Goal: Check status: Check status

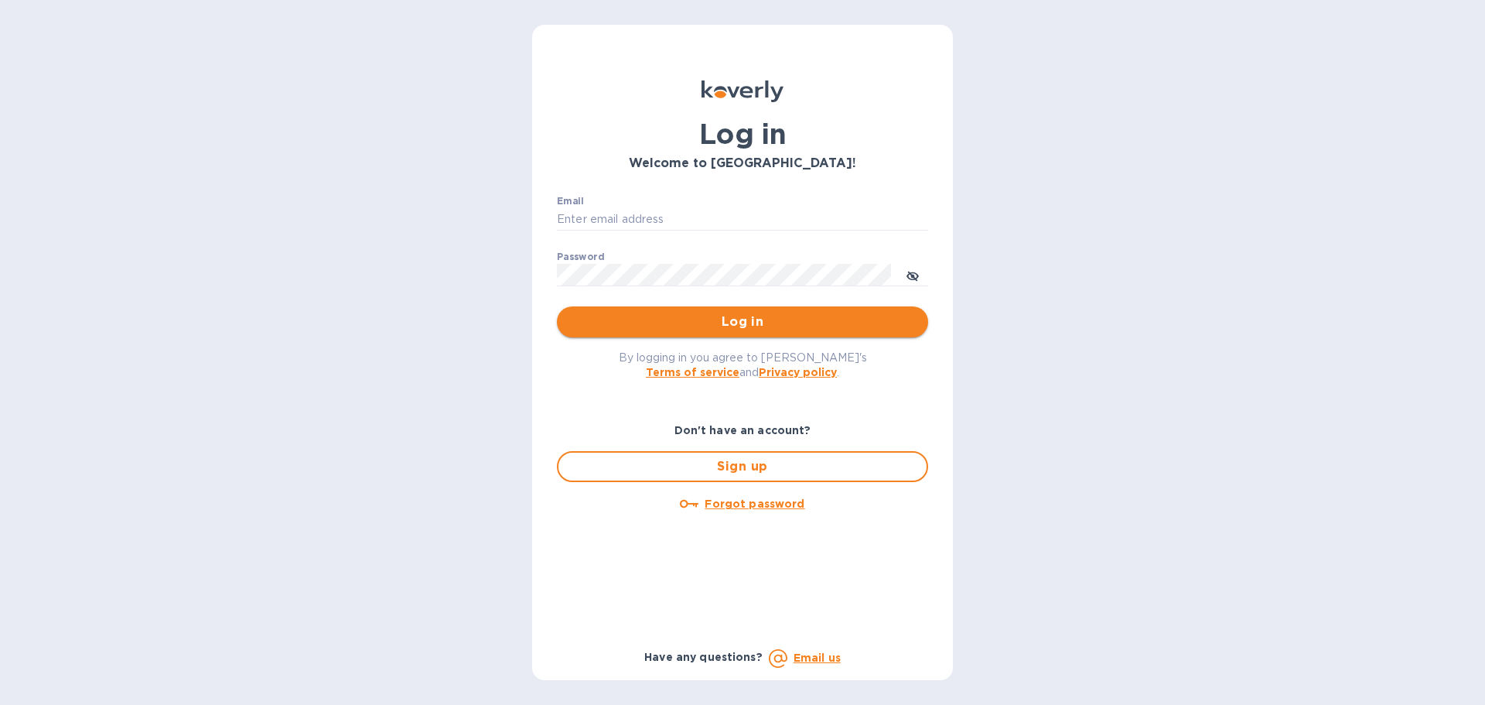
type input "[PERSON_NAME][EMAIL_ADDRESS][DOMAIN_NAME]"
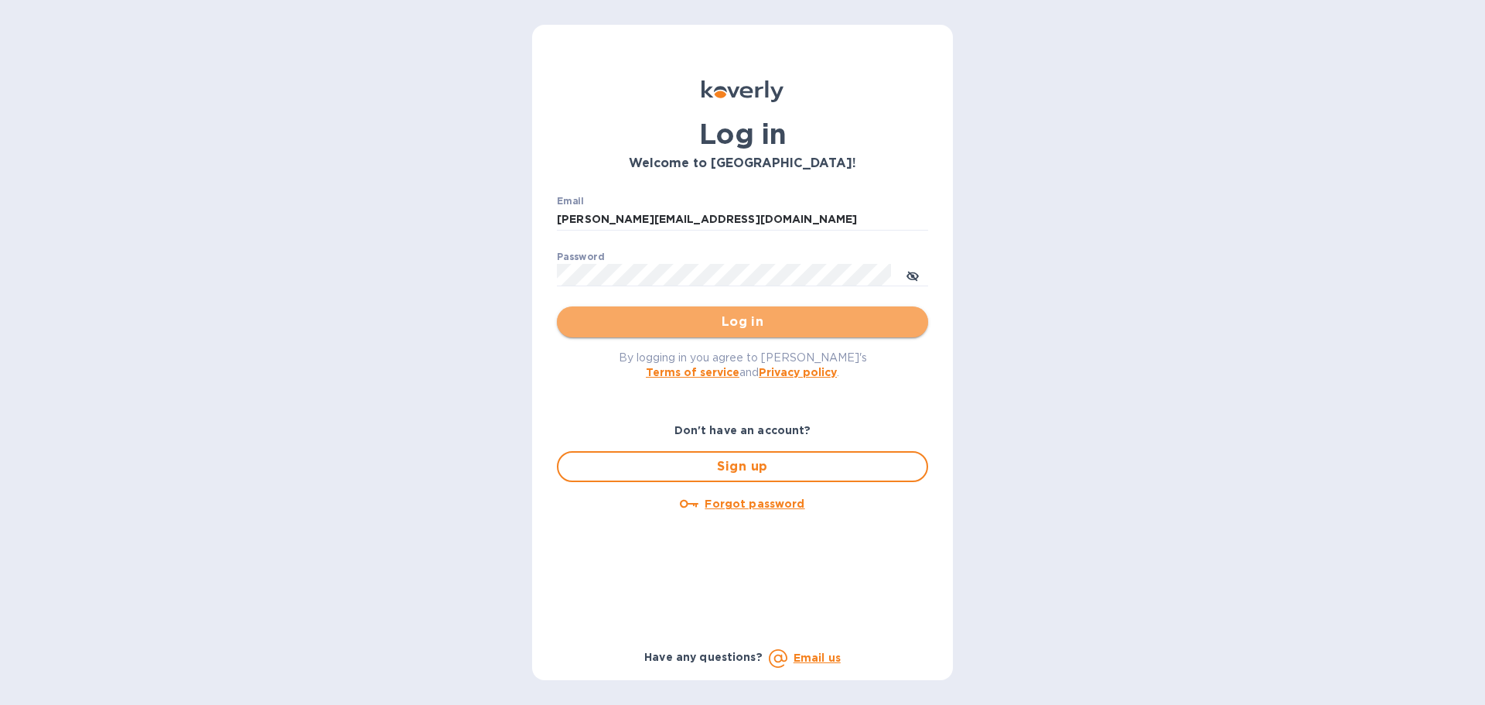
click at [685, 333] on button "Log in" at bounding box center [742, 321] width 371 height 31
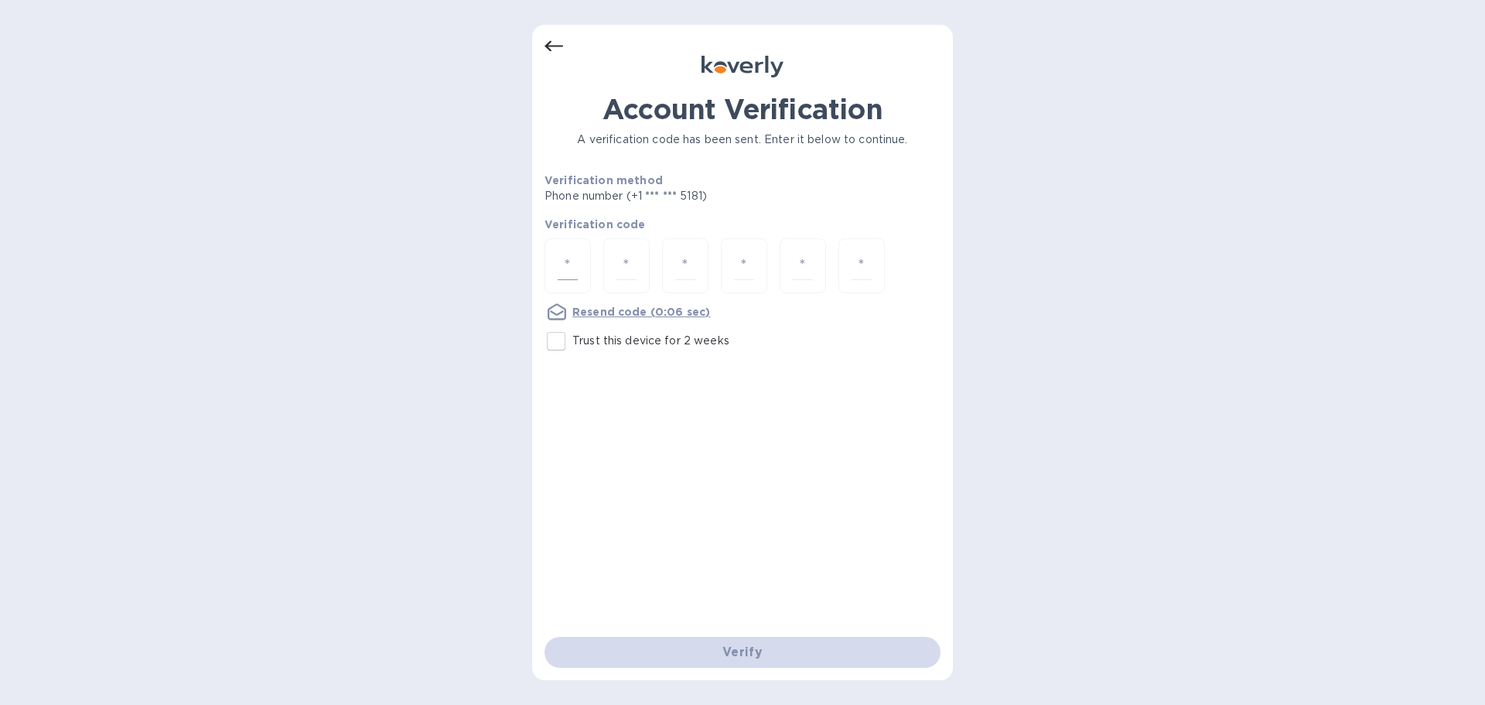
click at [562, 258] on input "number" at bounding box center [568, 265] width 20 height 29
type input "6"
type input "0"
type input "4"
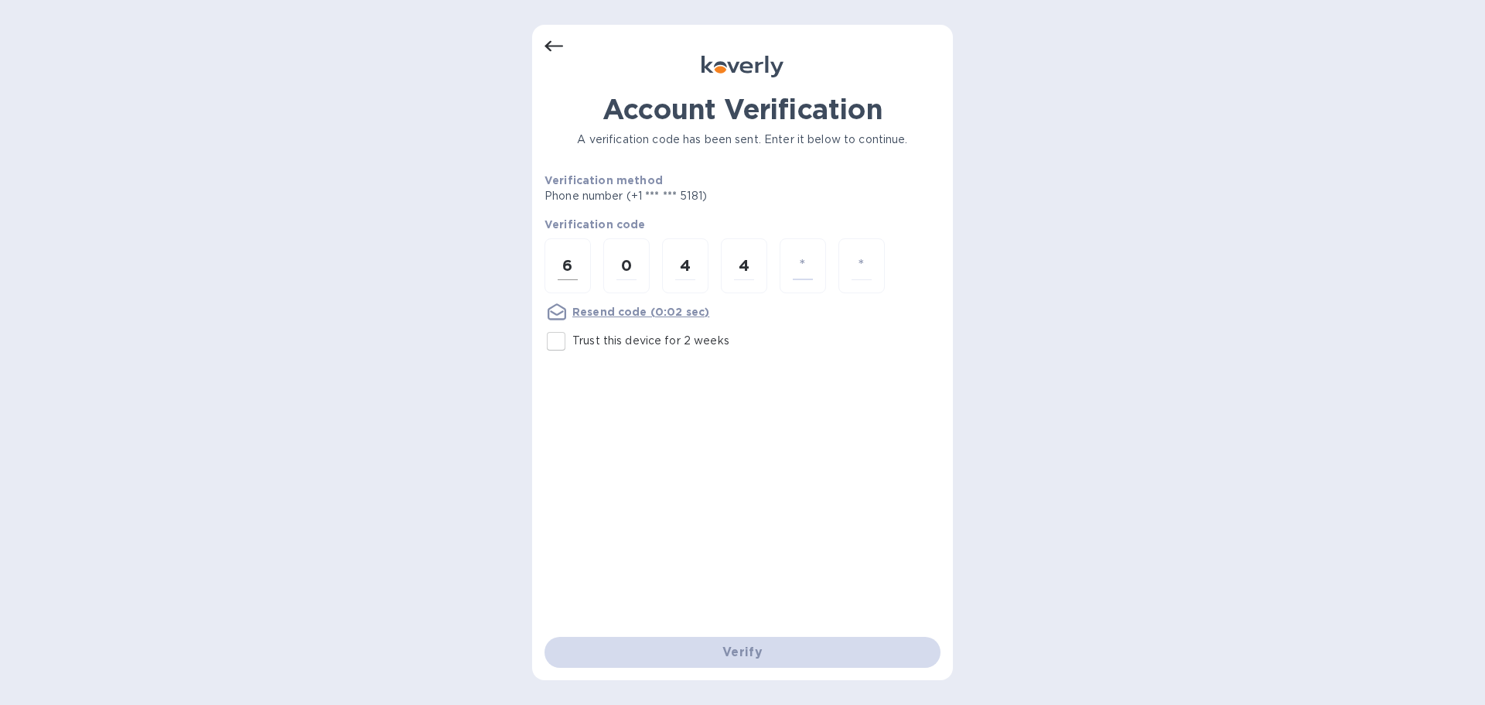
type input "8"
type input "3"
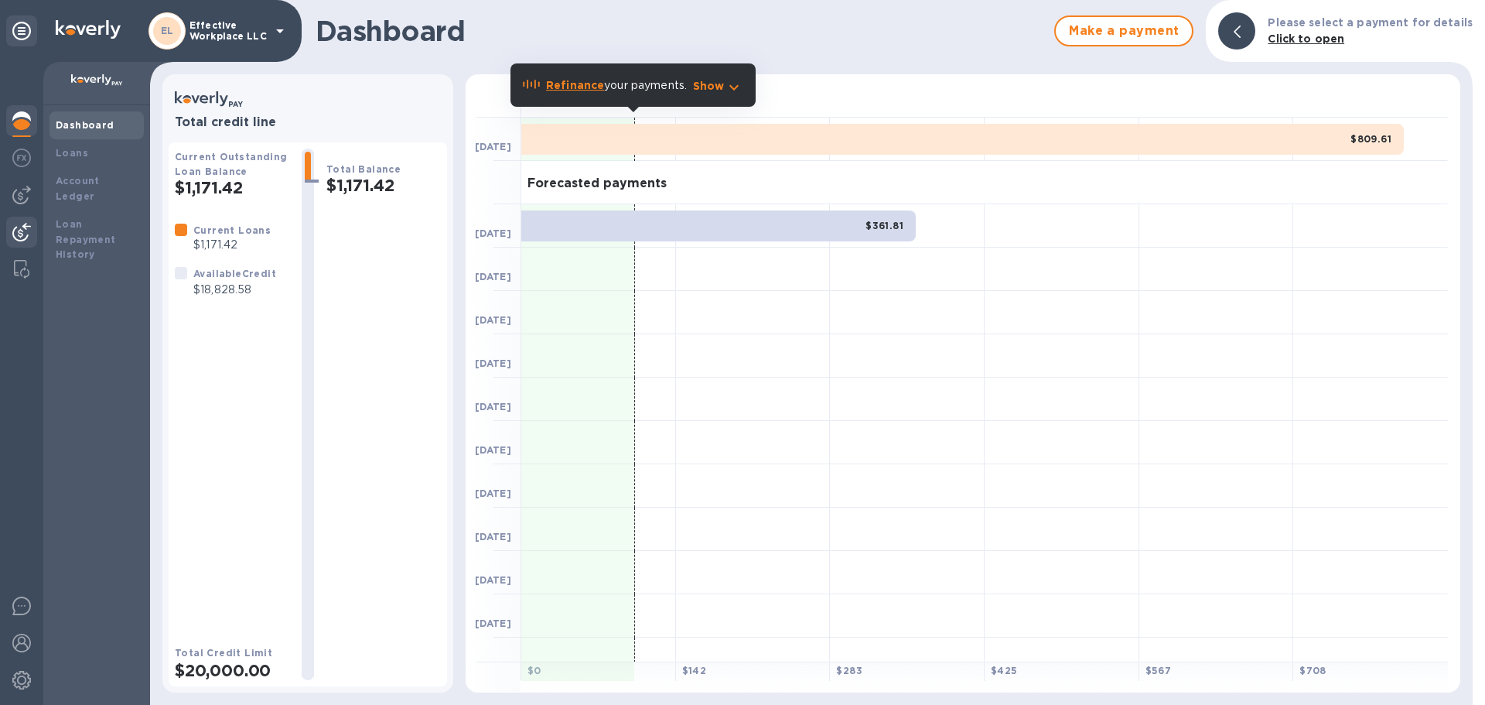
click at [21, 226] on img at bounding box center [21, 232] width 19 height 19
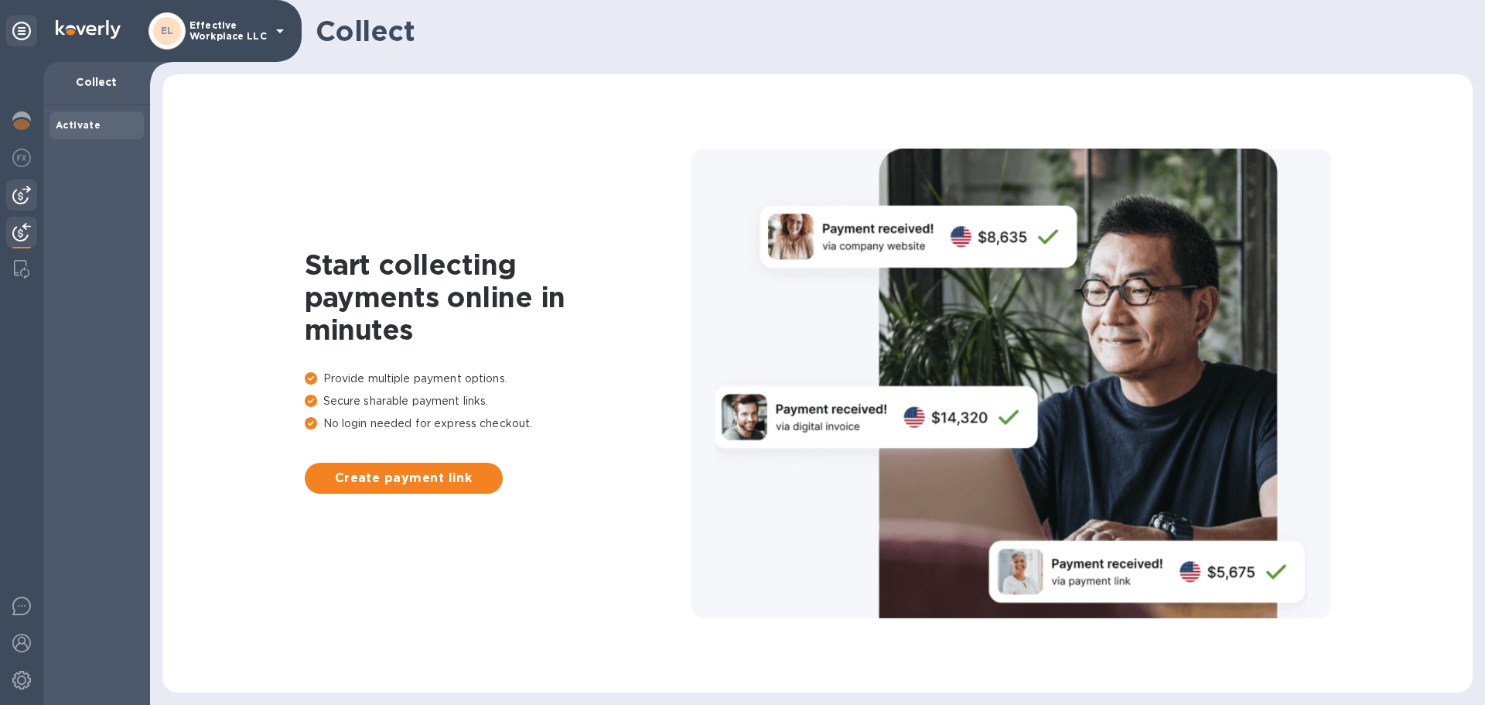
click at [17, 202] on img at bounding box center [21, 195] width 19 height 19
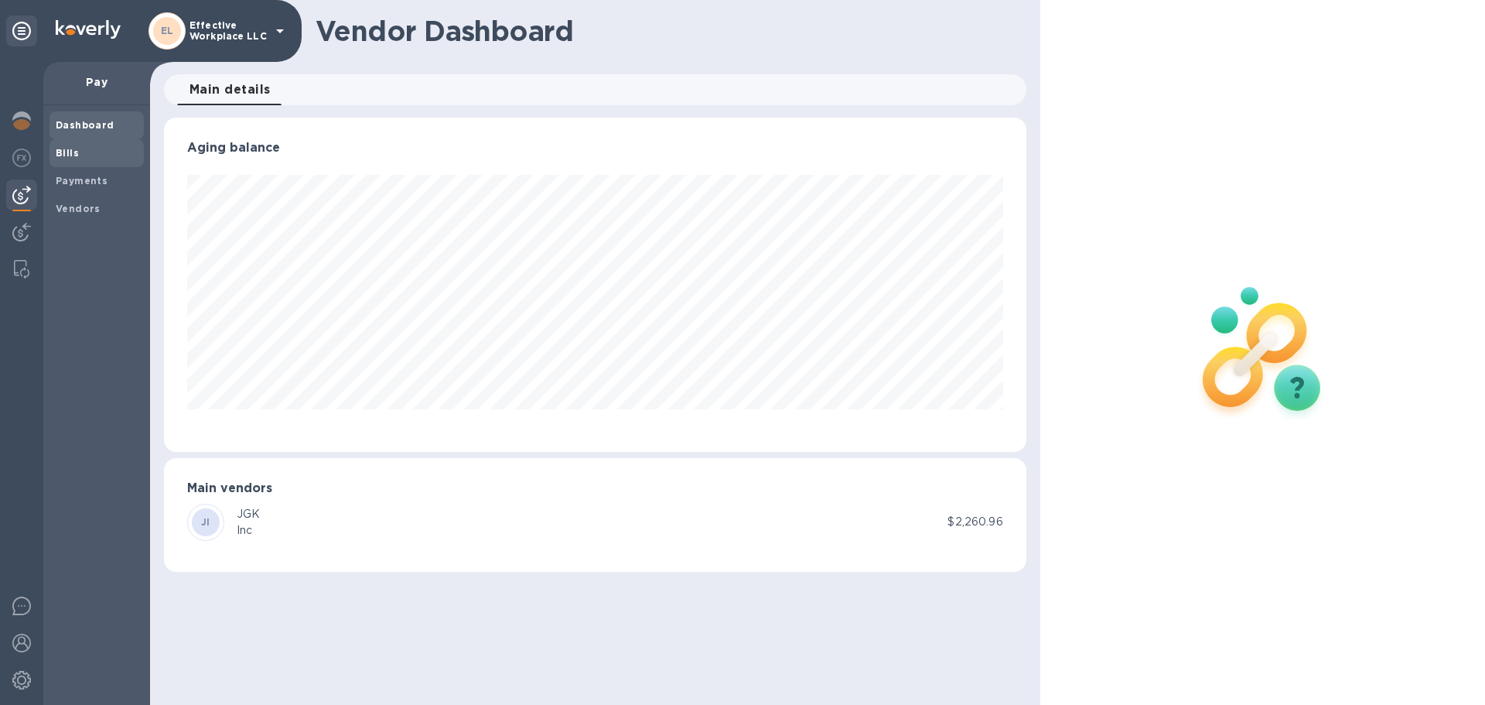
scroll to position [334, 862]
click at [97, 183] on b "Payments" at bounding box center [82, 181] width 52 height 12
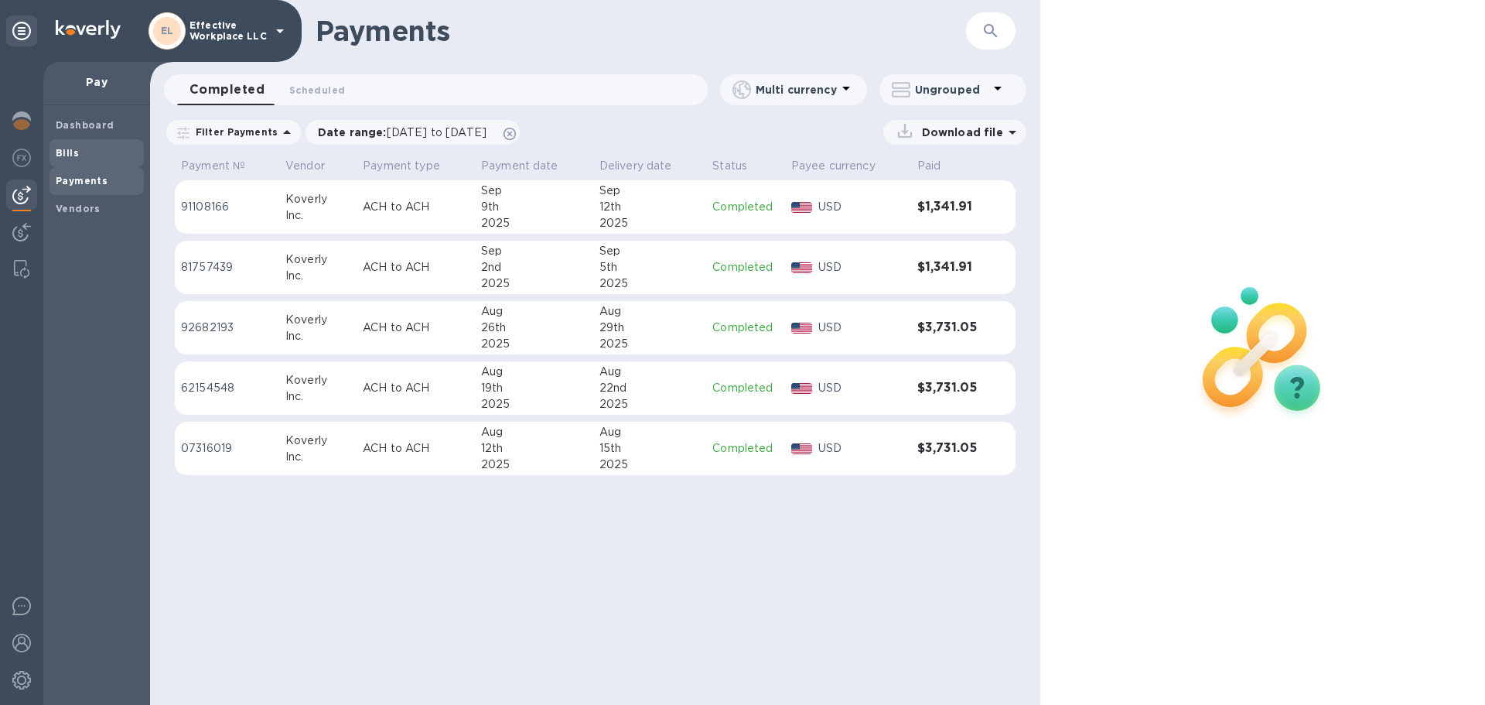
click at [83, 154] on span "Bills" at bounding box center [97, 152] width 82 height 15
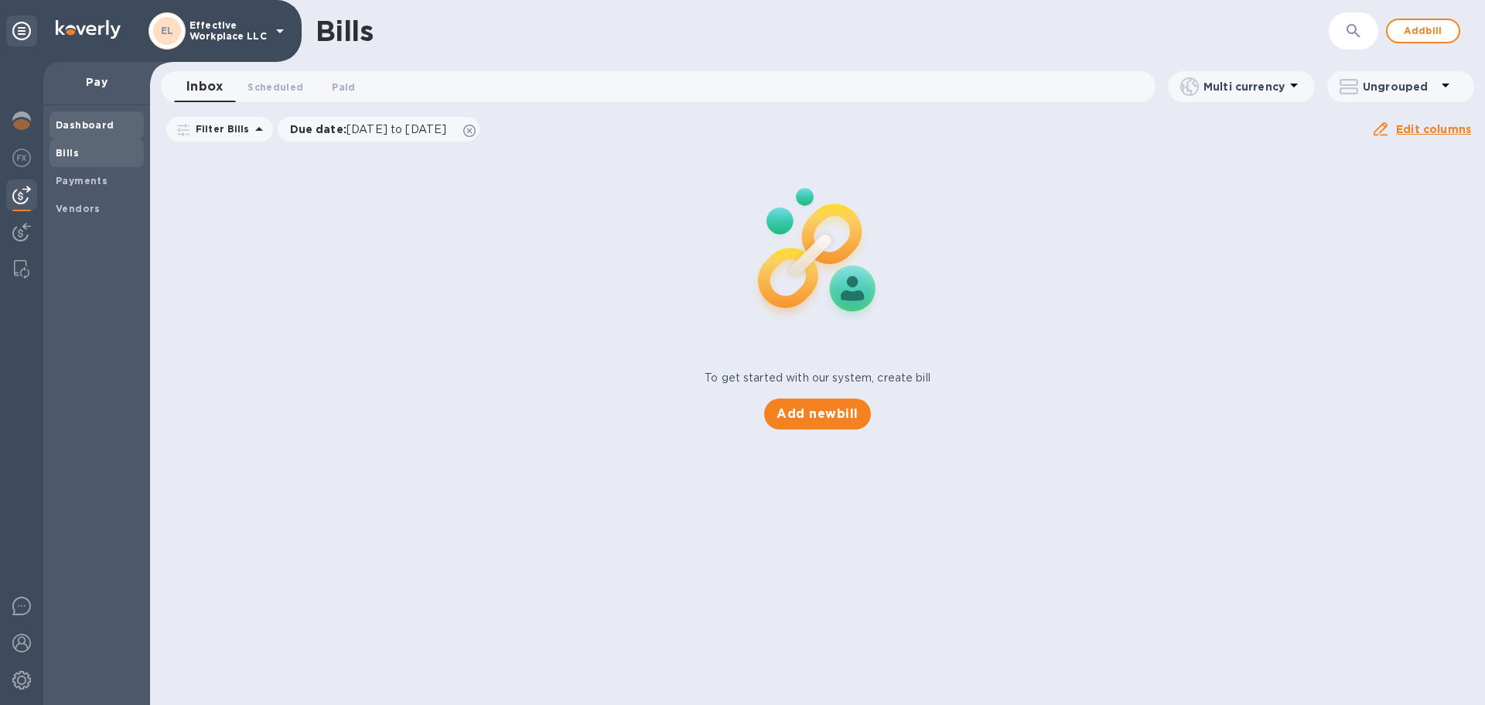
click at [73, 125] on b "Dashboard" at bounding box center [85, 125] width 59 height 12
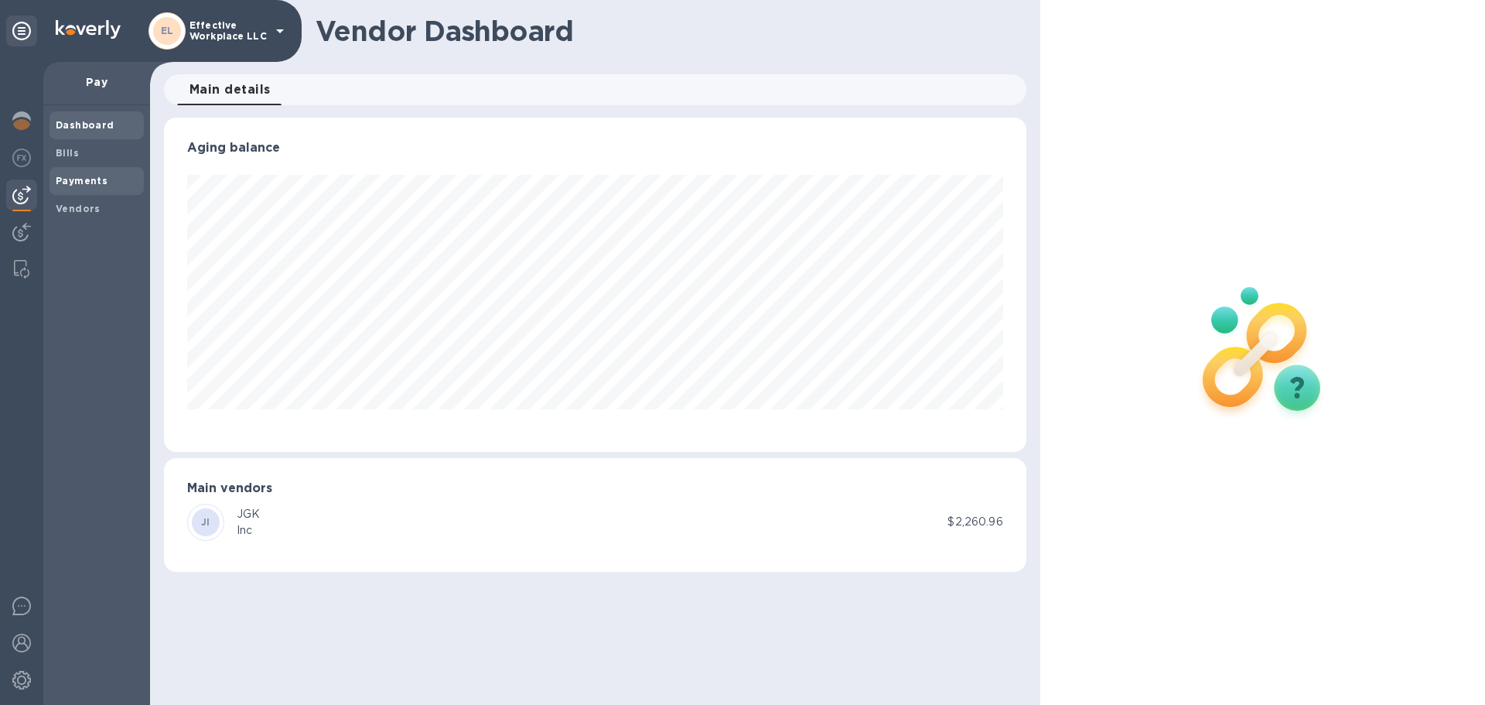
scroll to position [334, 862]
click at [26, 157] on img at bounding box center [21, 158] width 19 height 19
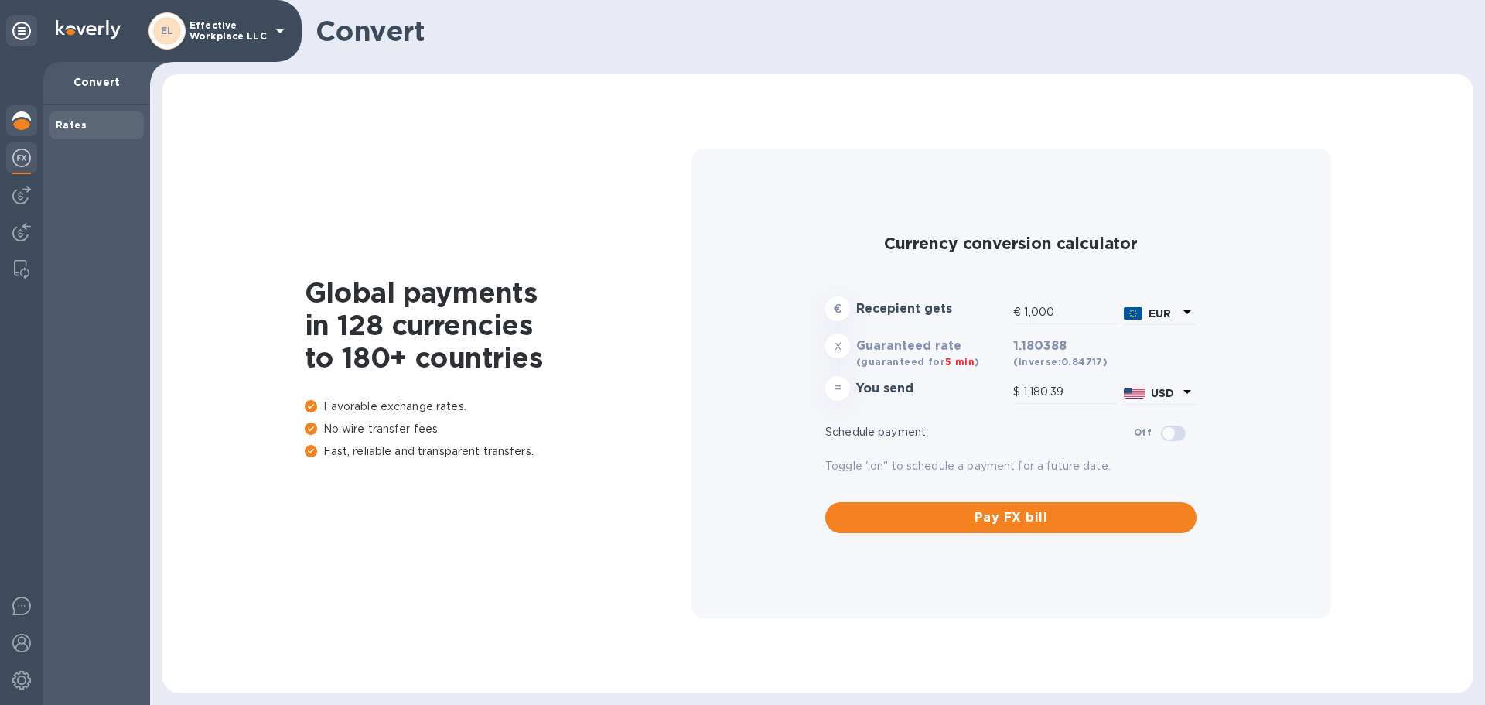
click at [22, 124] on img at bounding box center [21, 120] width 19 height 19
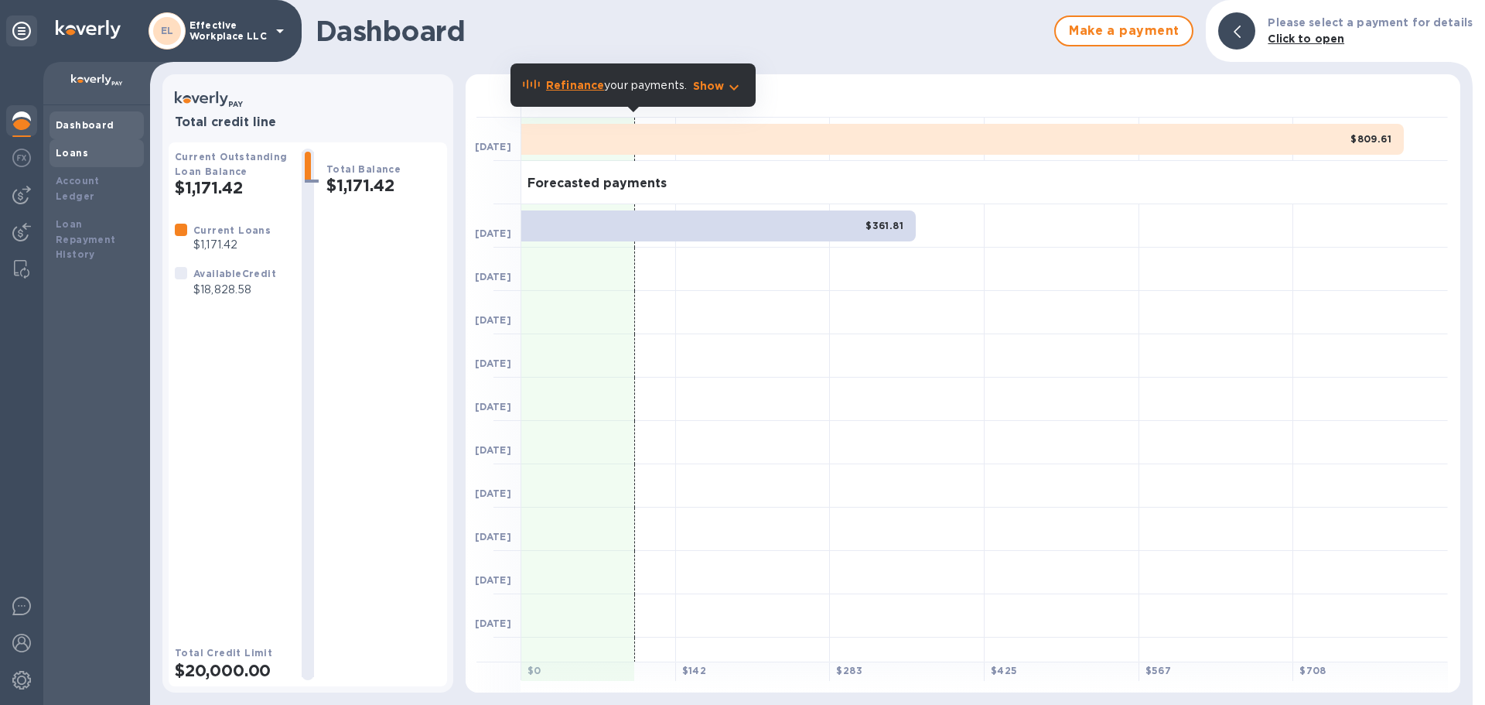
click at [89, 157] on div "Loans" at bounding box center [97, 152] width 82 height 15
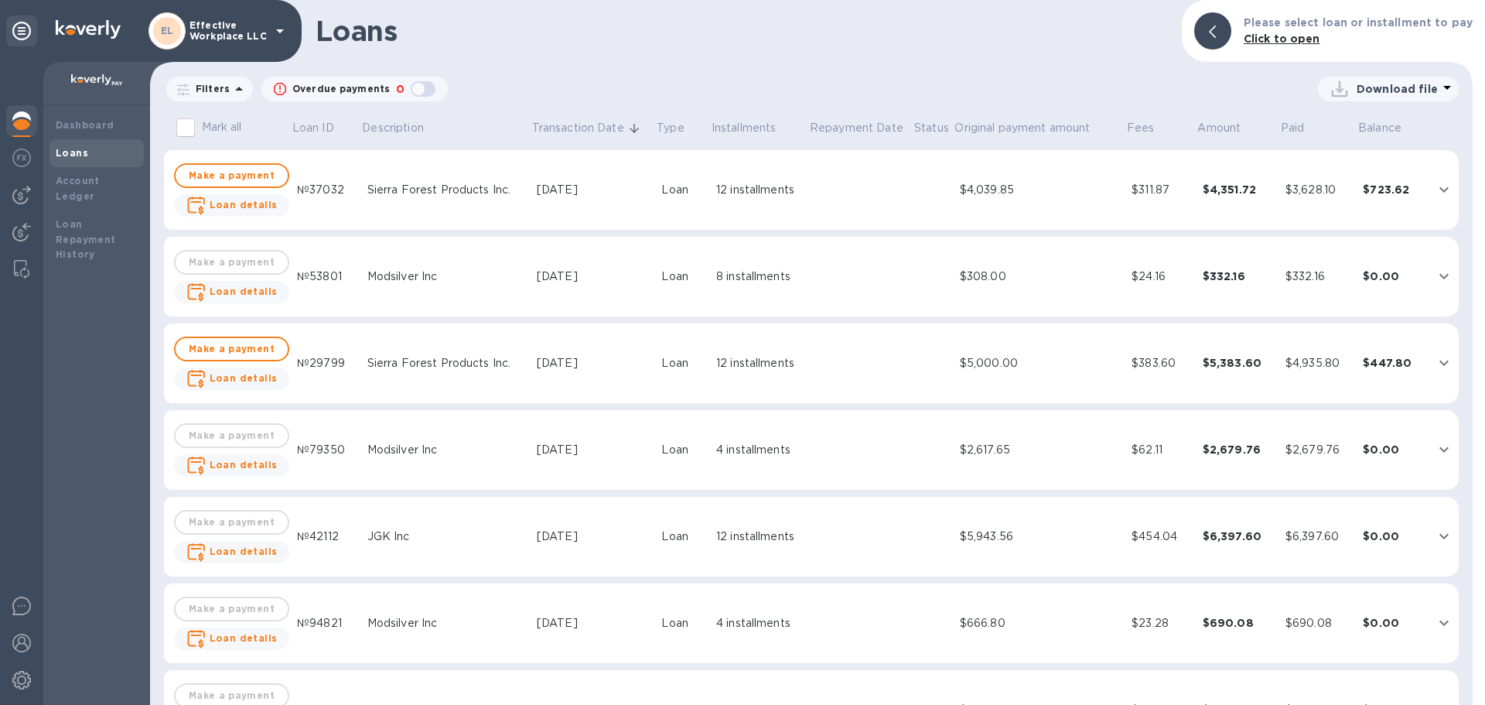
click at [378, 274] on div "Modsilver Inc" at bounding box center [445, 276] width 157 height 16
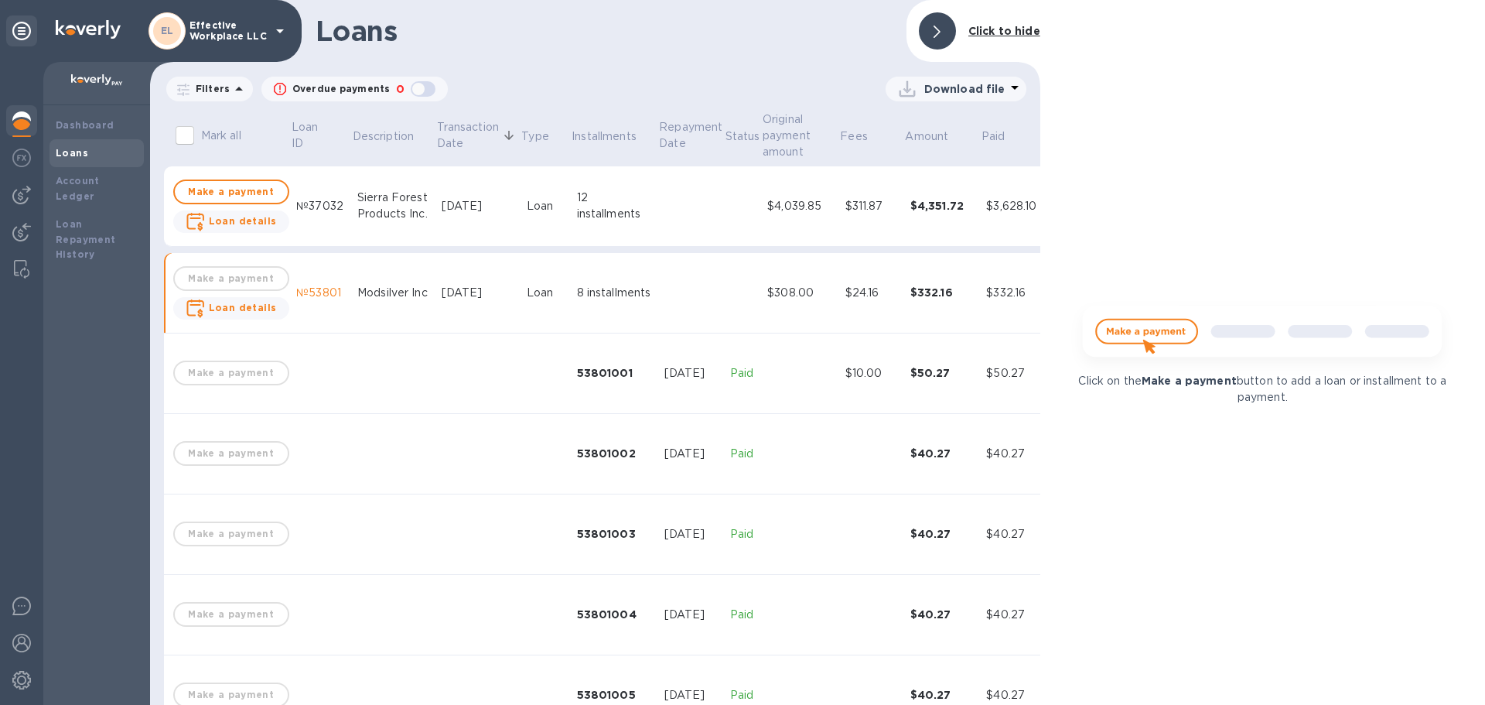
click at [326, 272] on td "№53801" at bounding box center [320, 293] width 61 height 80
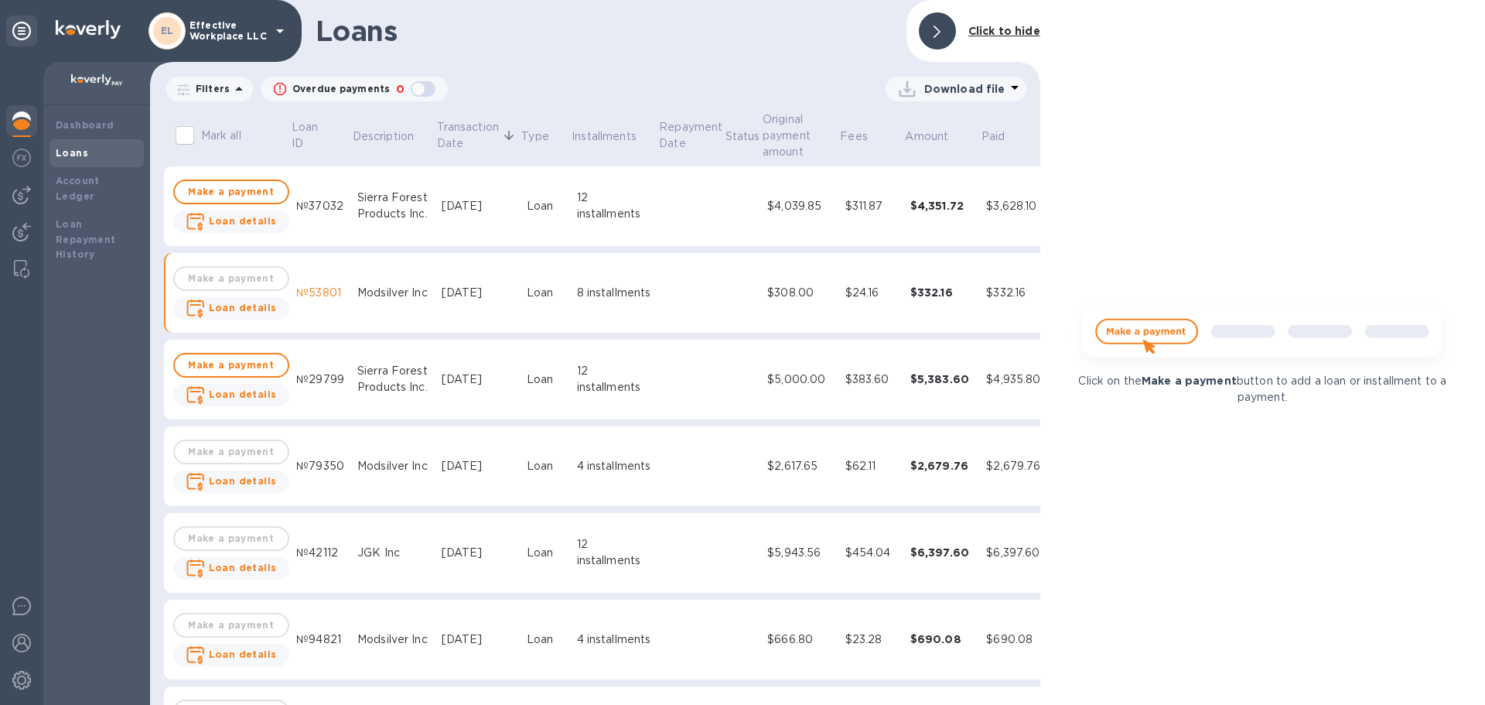
click at [693, 466] on td at bounding box center [691, 466] width 67 height 80
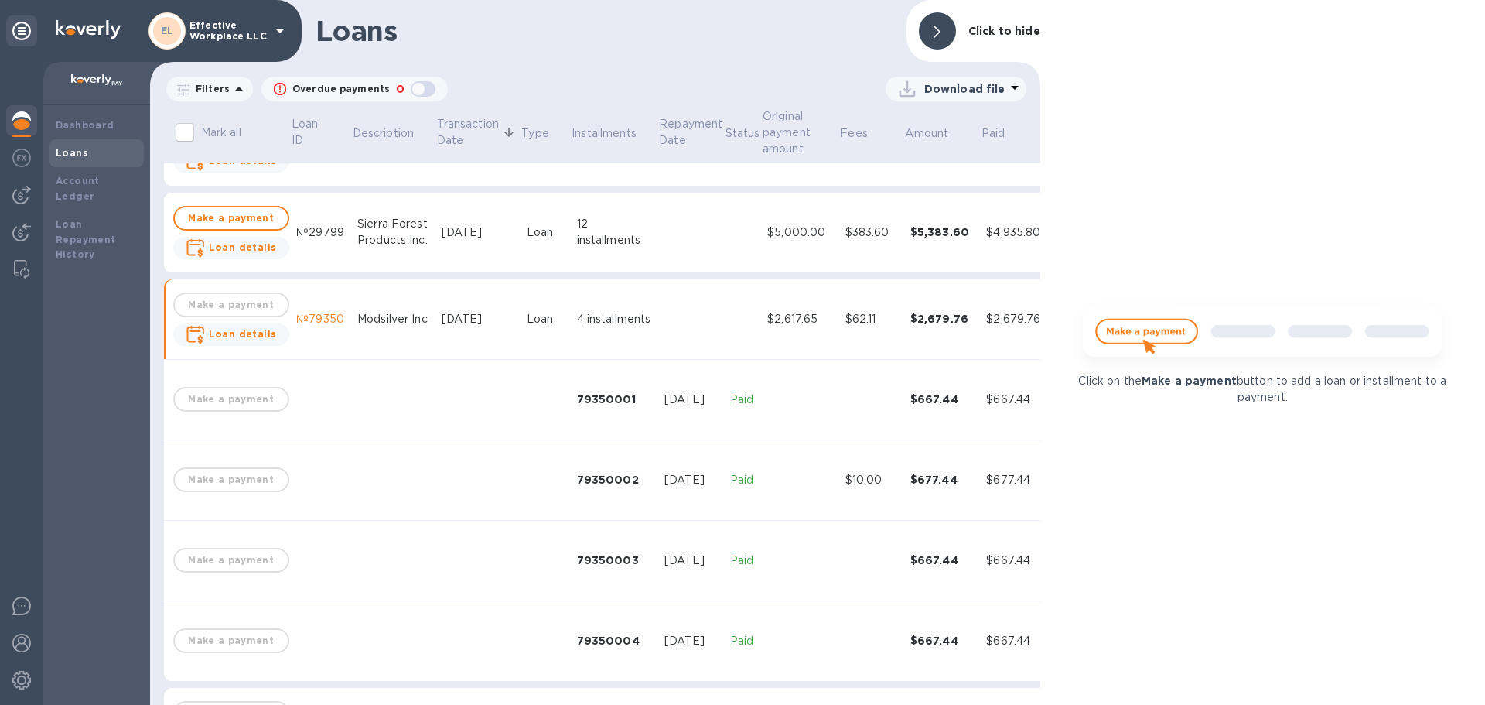
scroll to position [232, 0]
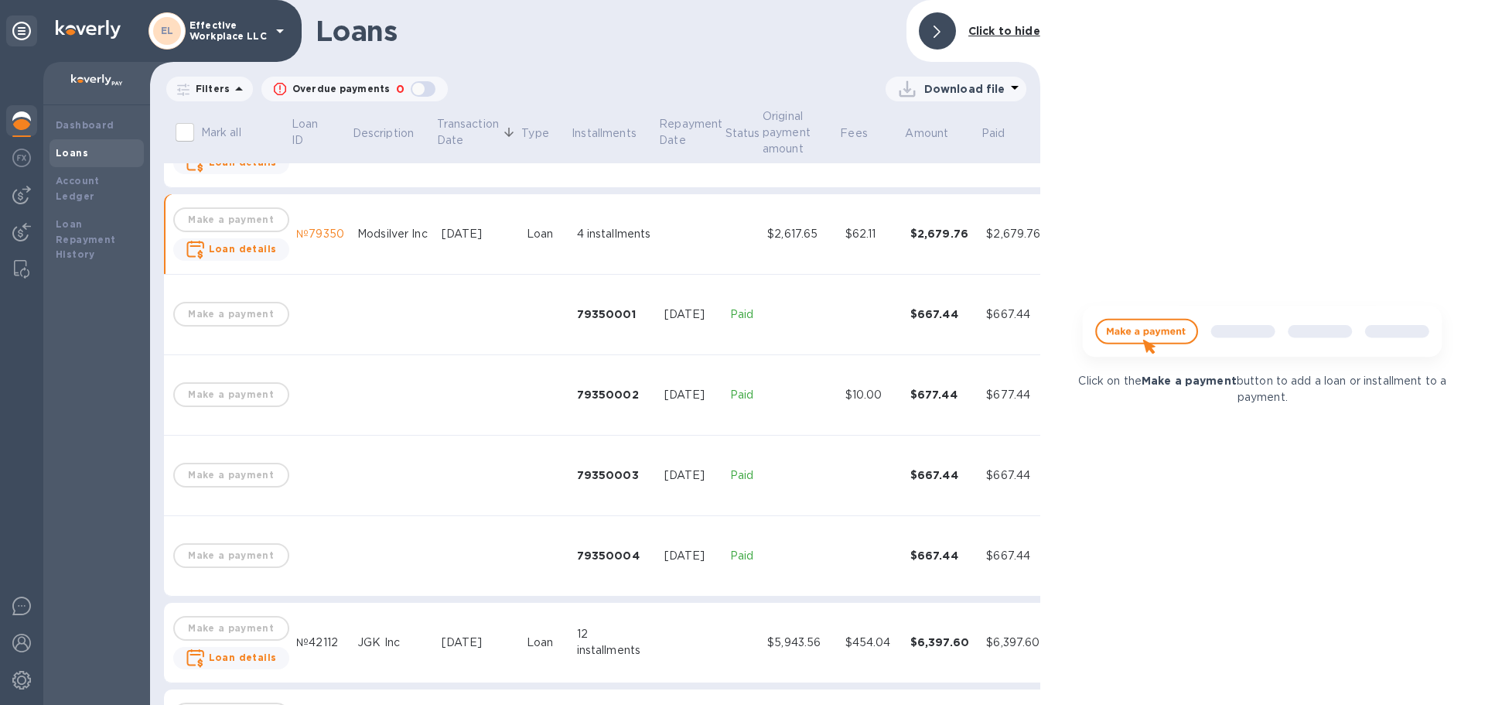
click at [310, 242] on td "№79350" at bounding box center [320, 234] width 61 height 80
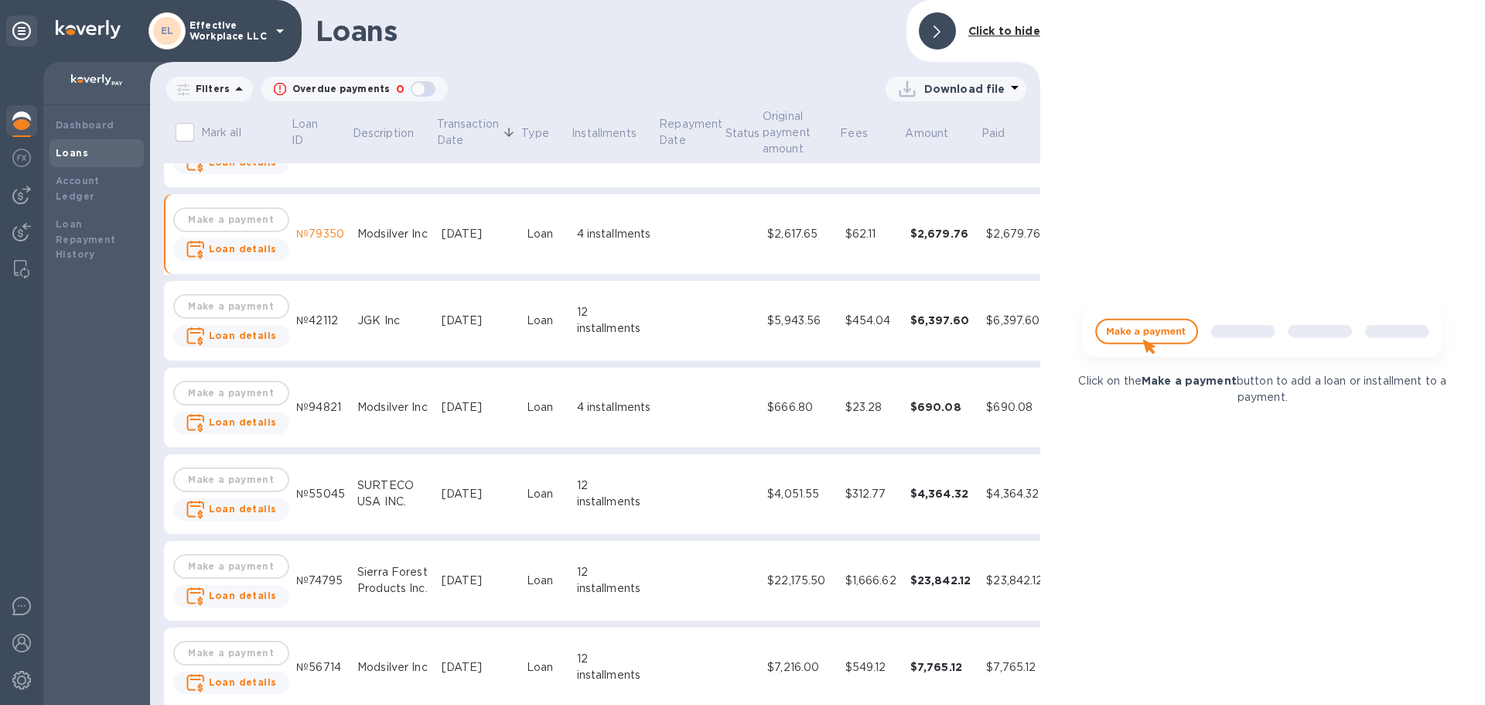
click at [312, 231] on div "№79350" at bounding box center [320, 234] width 49 height 16
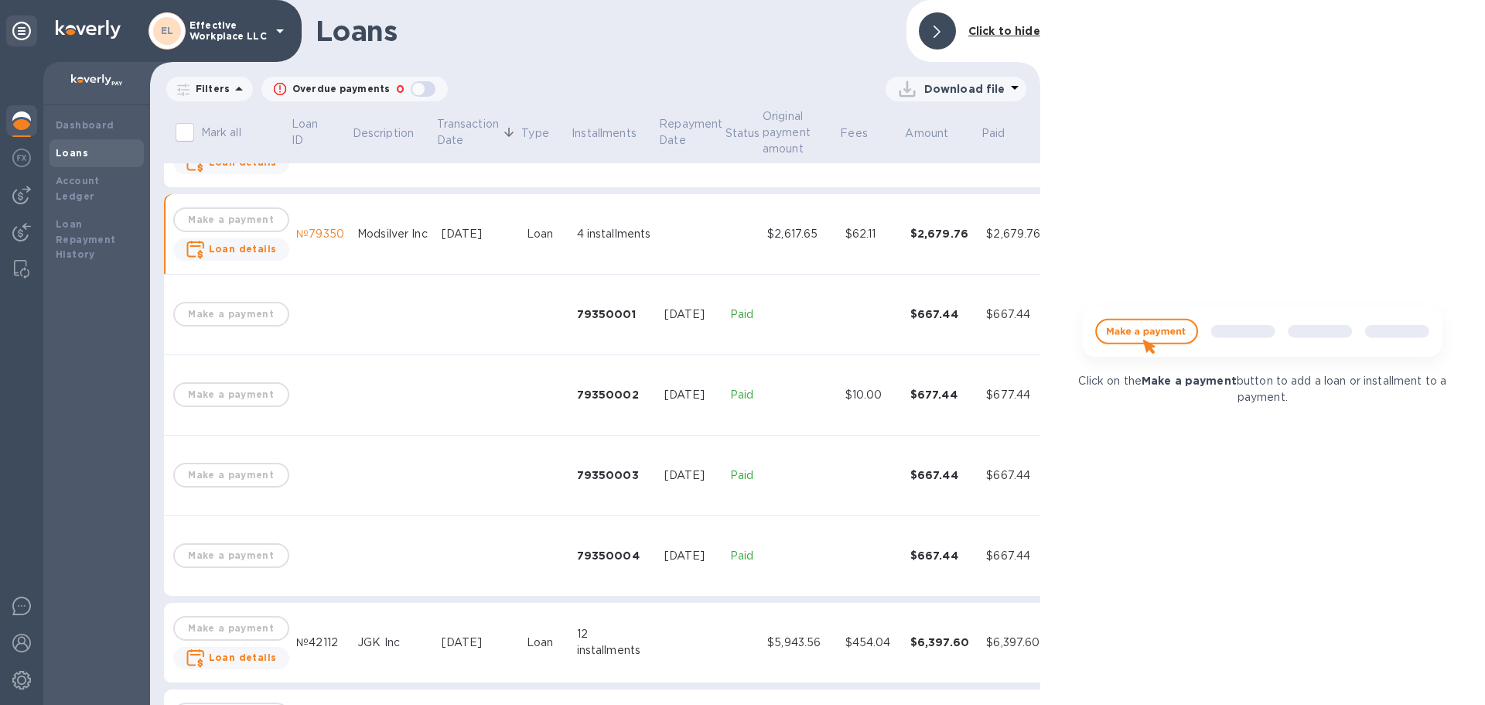
click at [312, 231] on div "№79350" at bounding box center [320, 234] width 49 height 16
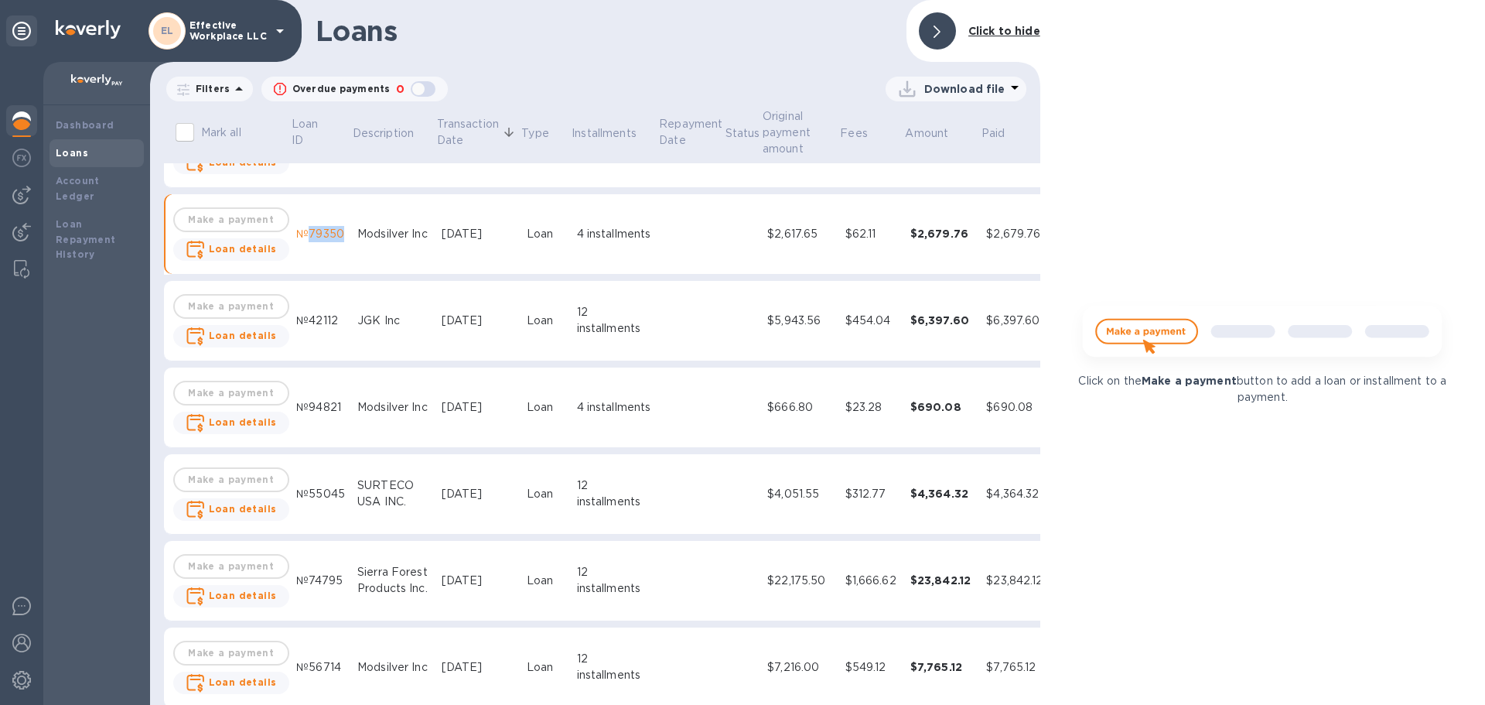
click at [312, 231] on div "№79350" at bounding box center [320, 234] width 49 height 16
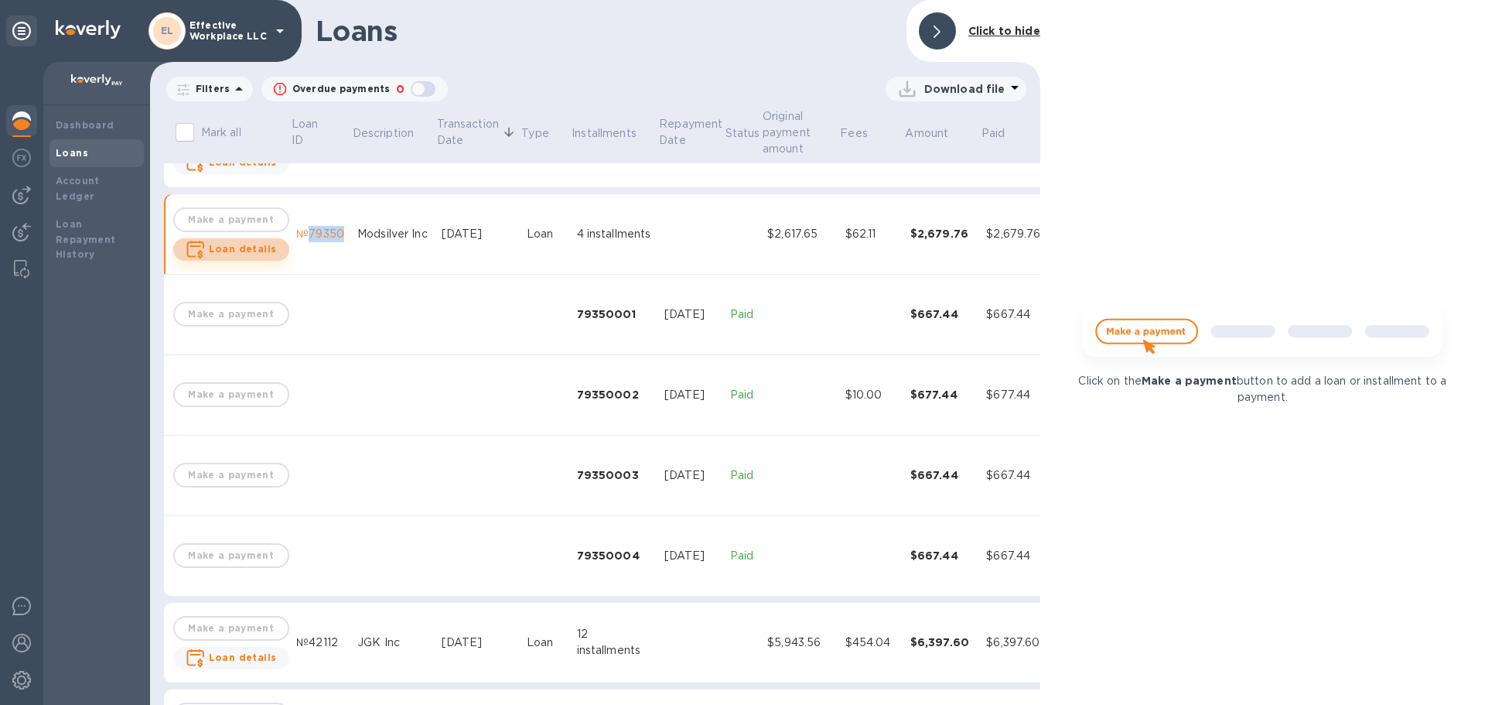
click at [244, 249] on b "Loan details" at bounding box center [243, 249] width 68 height 12
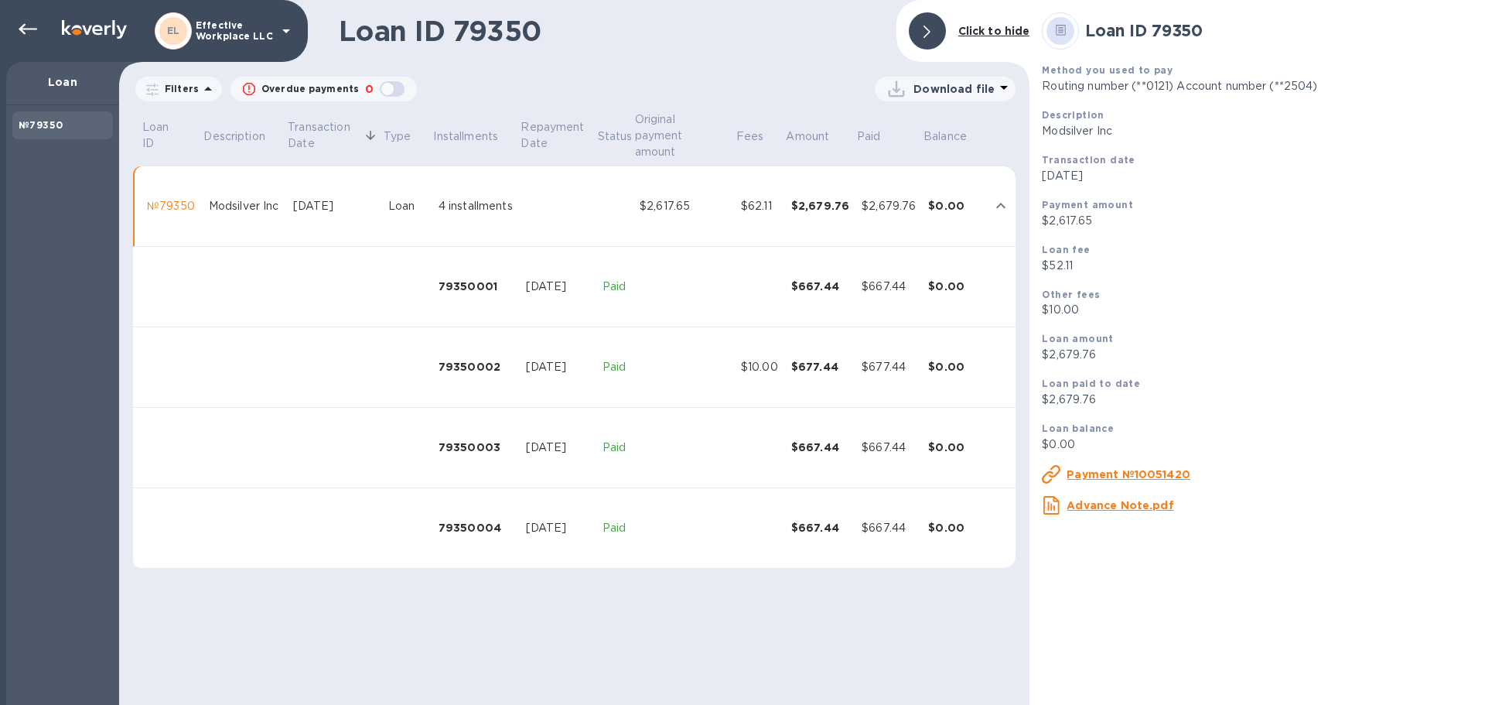
click at [175, 202] on div "№79350" at bounding box center [172, 206] width 50 height 16
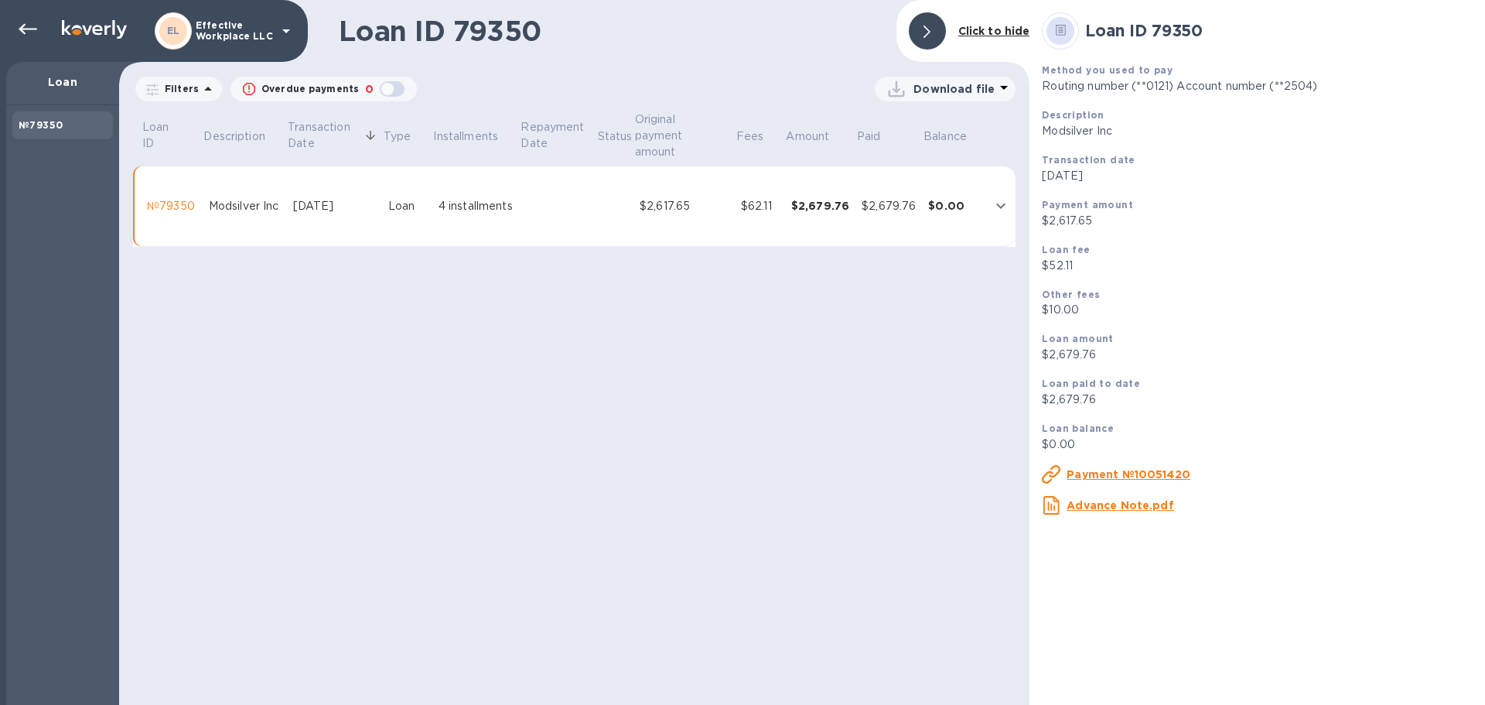
click at [176, 202] on div "№79350" at bounding box center [172, 206] width 50 height 16
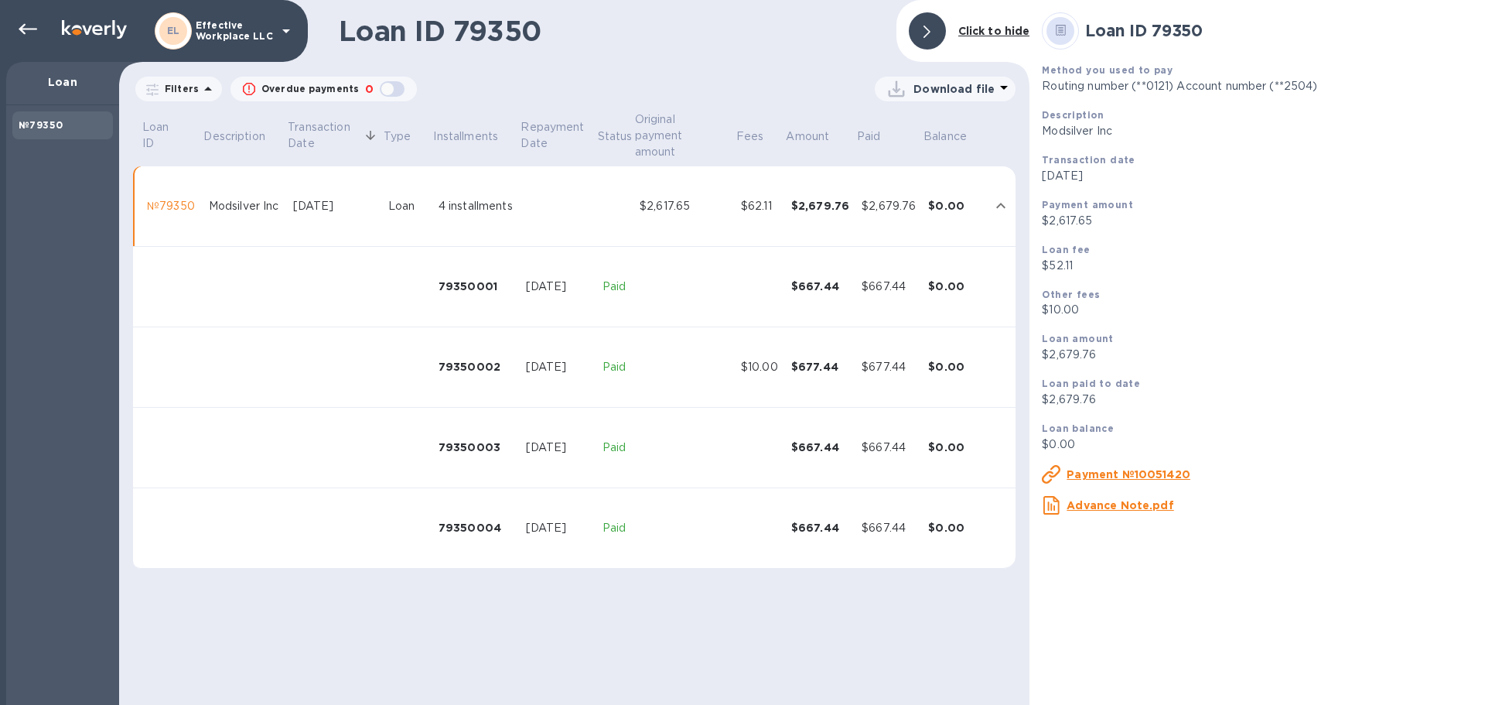
click at [181, 193] on td "№79350" at bounding box center [172, 206] width 62 height 80
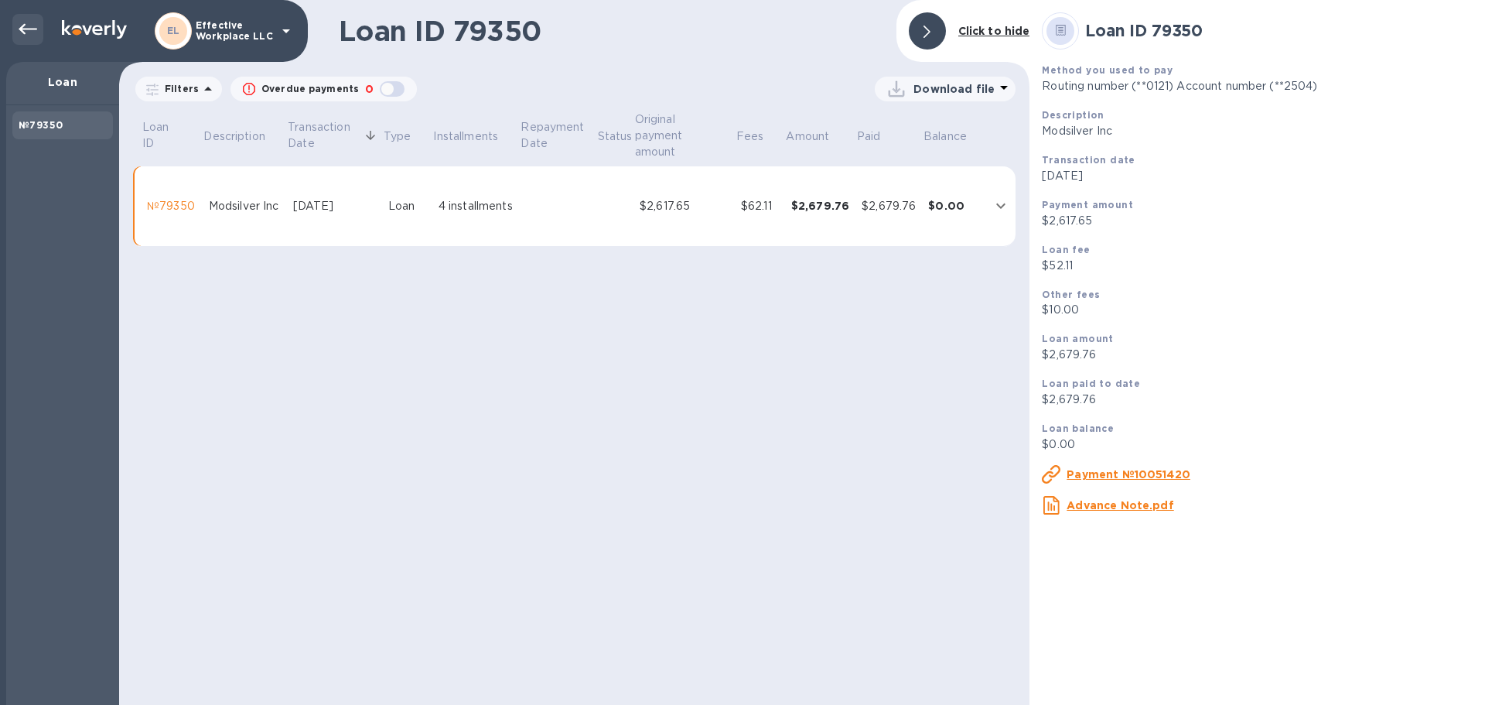
click at [29, 32] on icon at bounding box center [28, 29] width 19 height 19
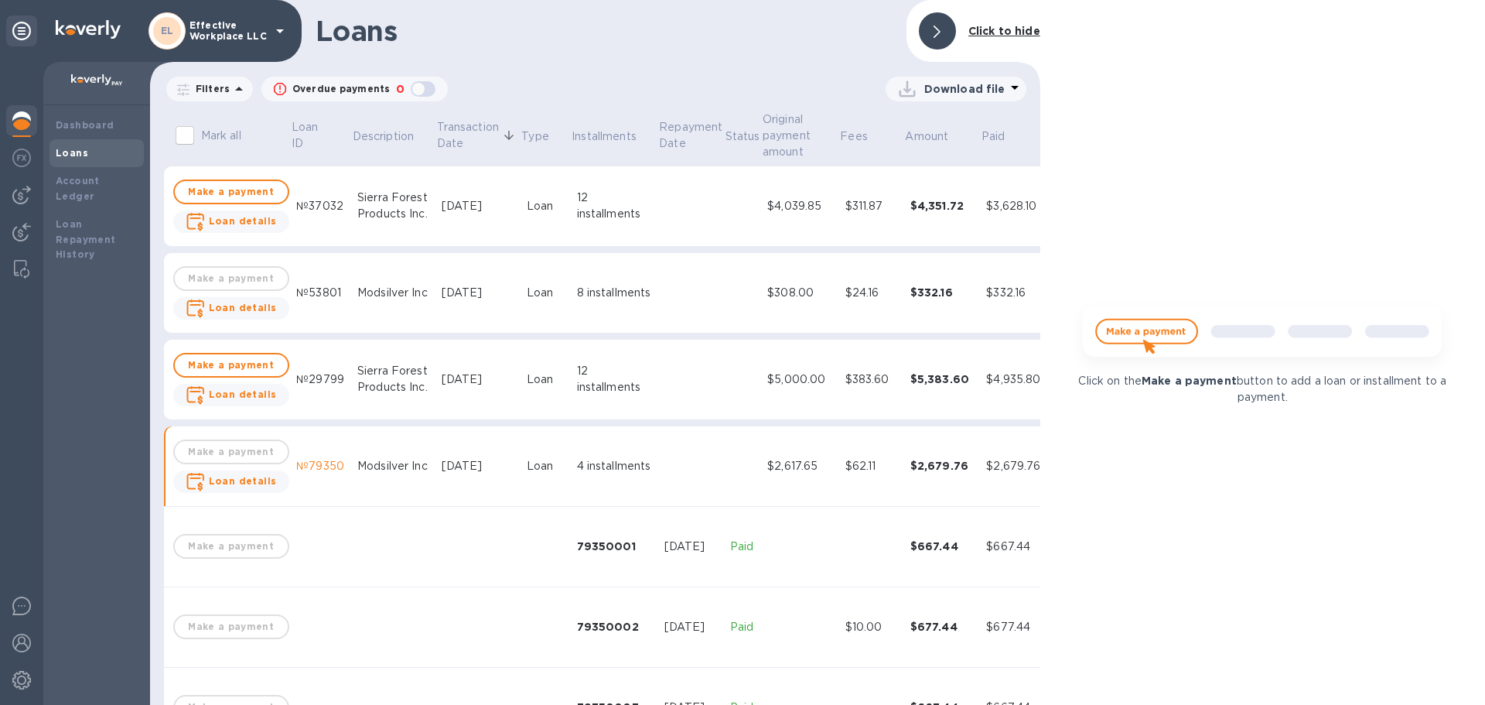
click at [249, 456] on td "Make a payment Loan details" at bounding box center [231, 466] width 118 height 80
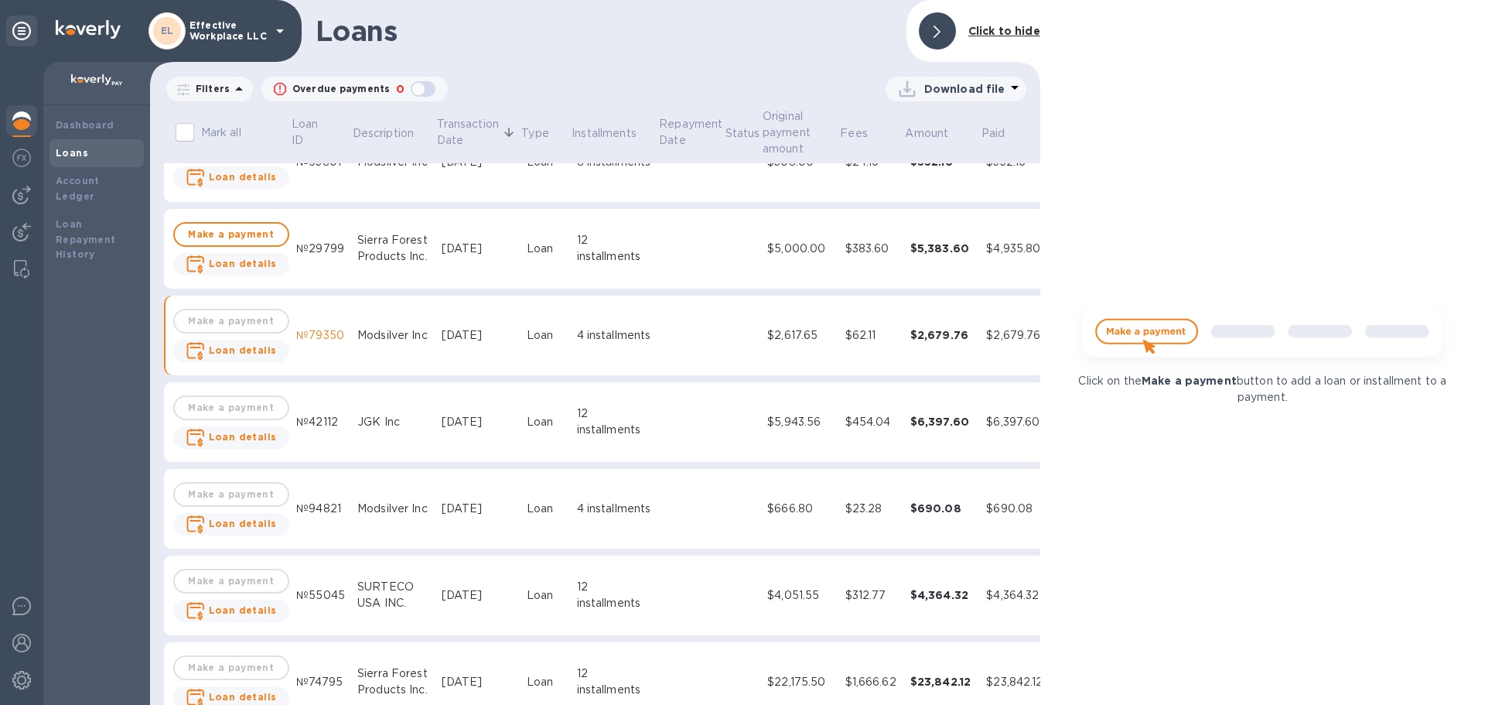
scroll to position [155, 0]
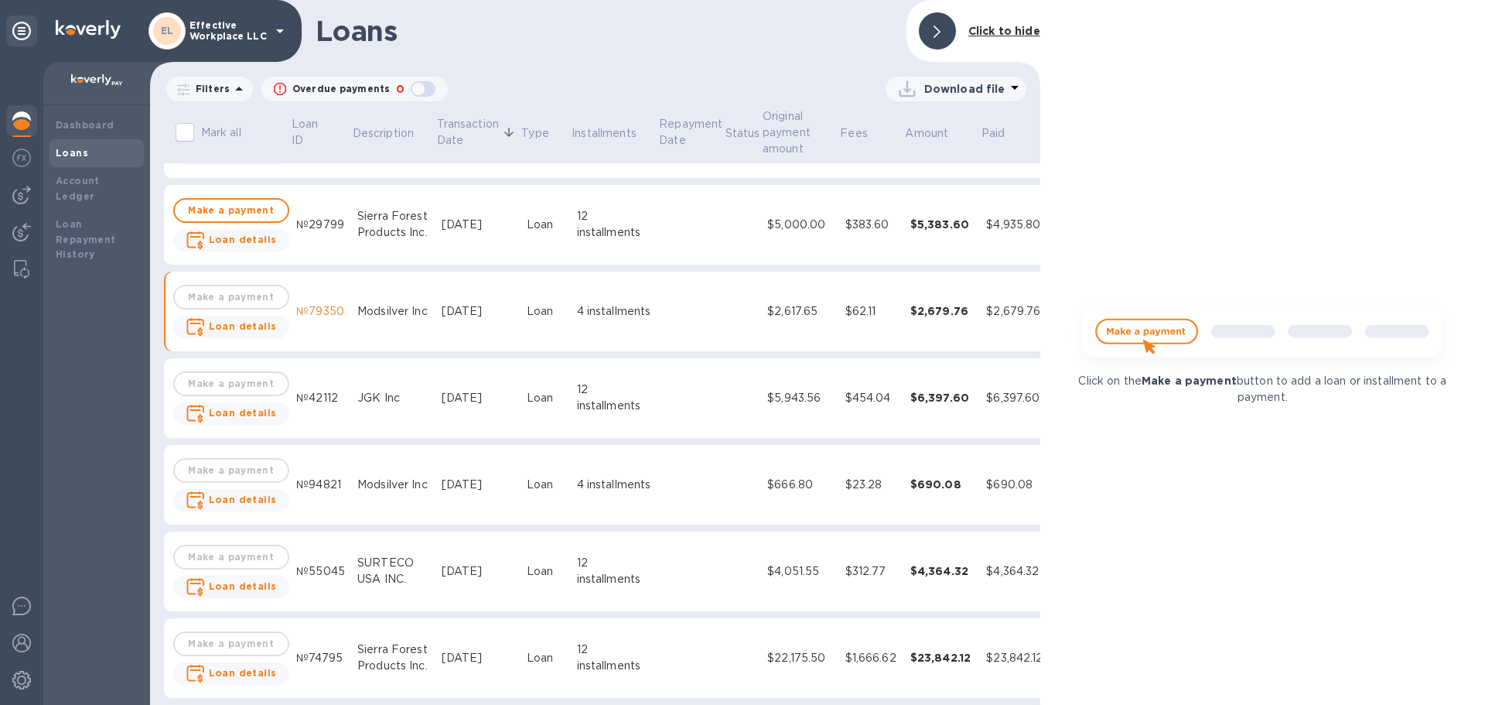
click at [394, 487] on div "Modsilver Inc" at bounding box center [393, 484] width 72 height 16
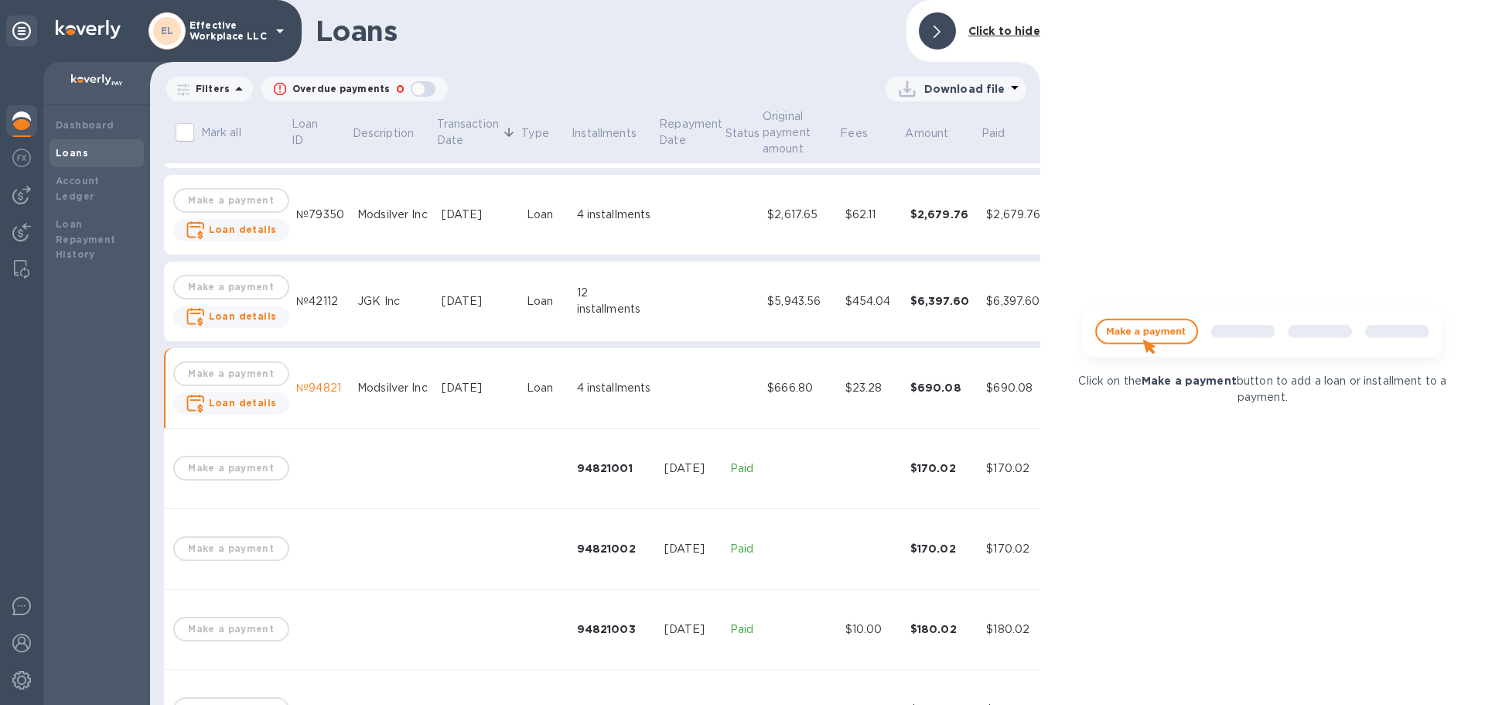
scroll to position [309, 0]
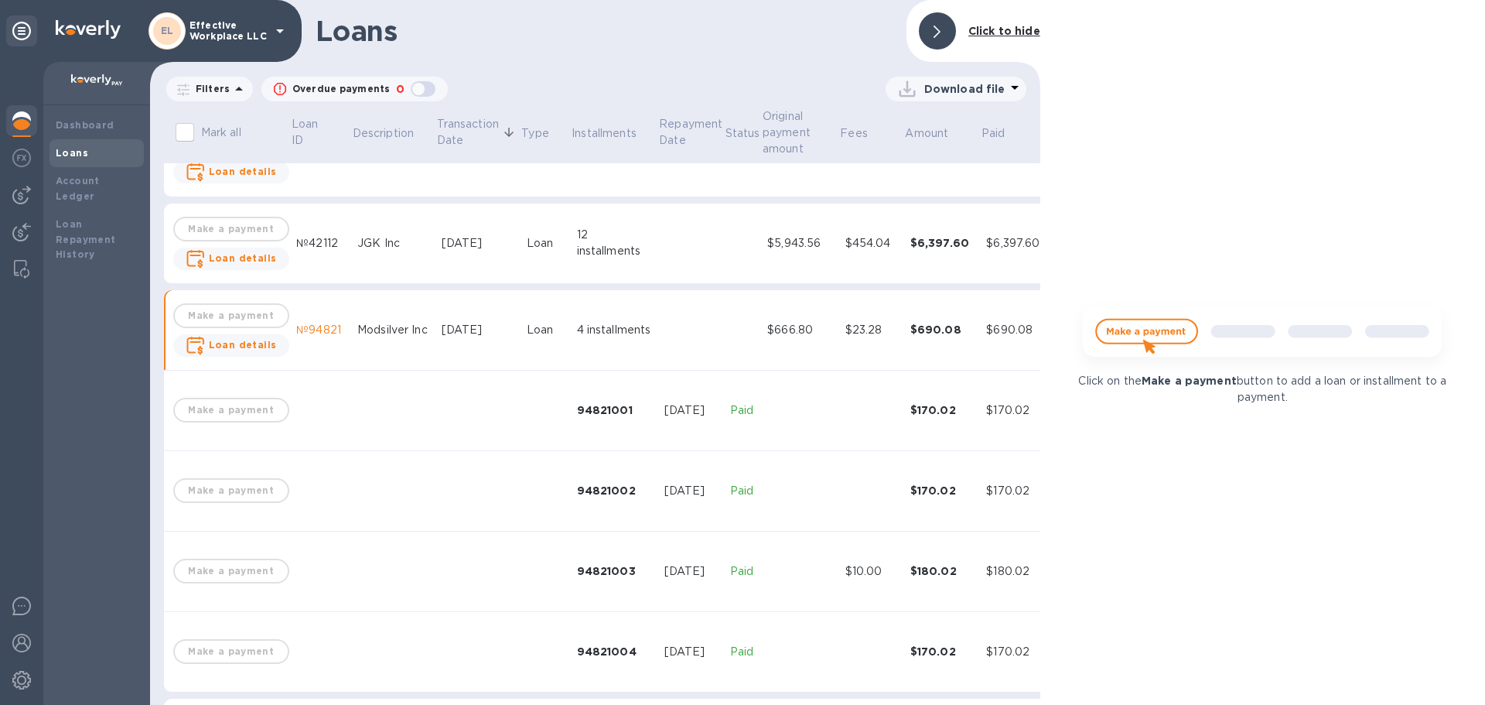
click at [316, 316] on td "№94821" at bounding box center [320, 330] width 61 height 80
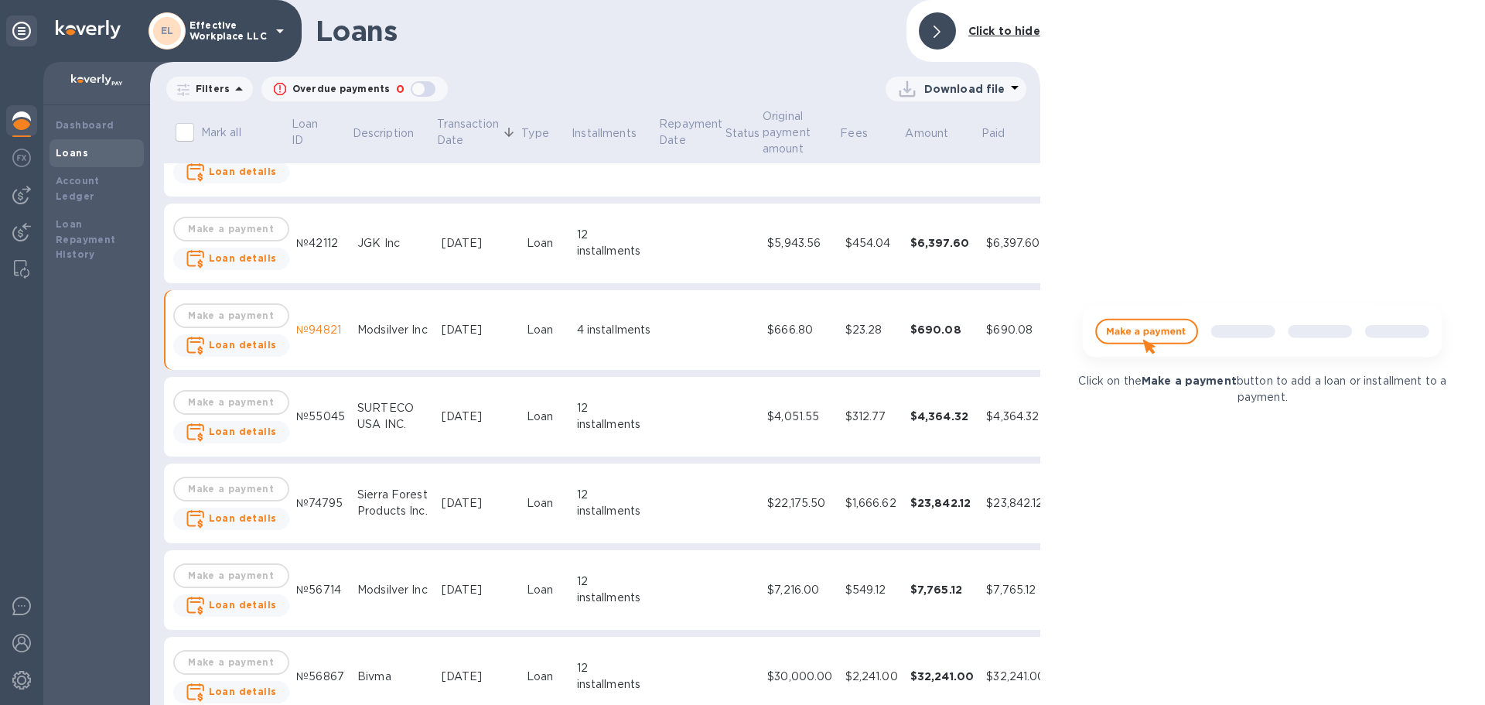
click at [323, 340] on td "№94821" at bounding box center [320, 330] width 61 height 80
